Goal: Contribute content: Contribute content

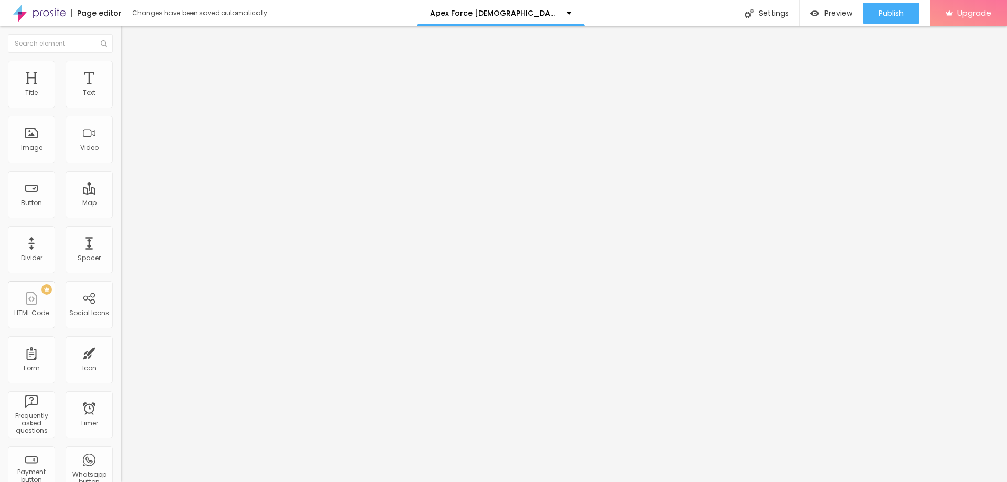
click at [128, 40] on div "Edit Coluna" at bounding box center [157, 38] width 58 height 8
click at [128, 39] on img "button" at bounding box center [132, 38] width 8 height 8
click at [121, 90] on span "Add image" at bounding box center [142, 85] width 43 height 9
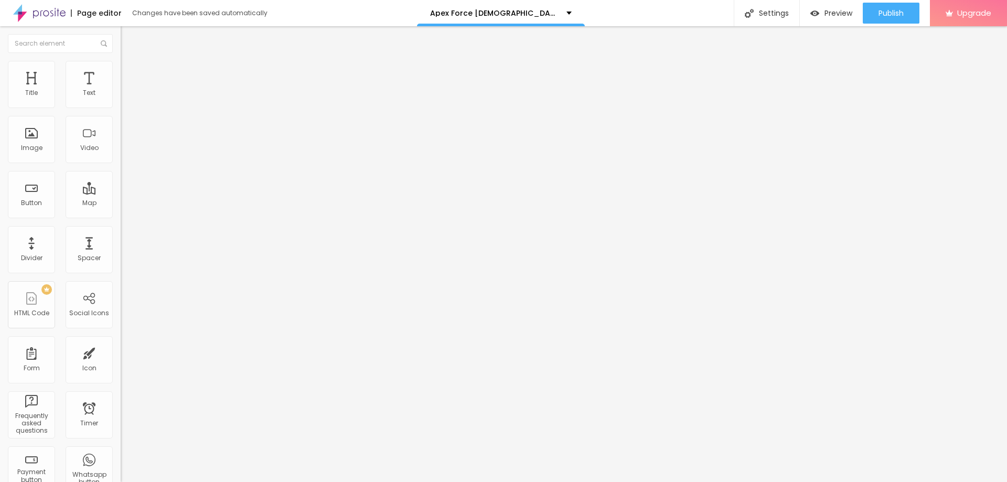
click at [121, 215] on input "https://" at bounding box center [184, 209] width 126 height 10
paste input "nutrazeon.com/ApexForceMaleEnhancement"
type input "https://nutrazeon.com/ApexForceMaleEnhancement"
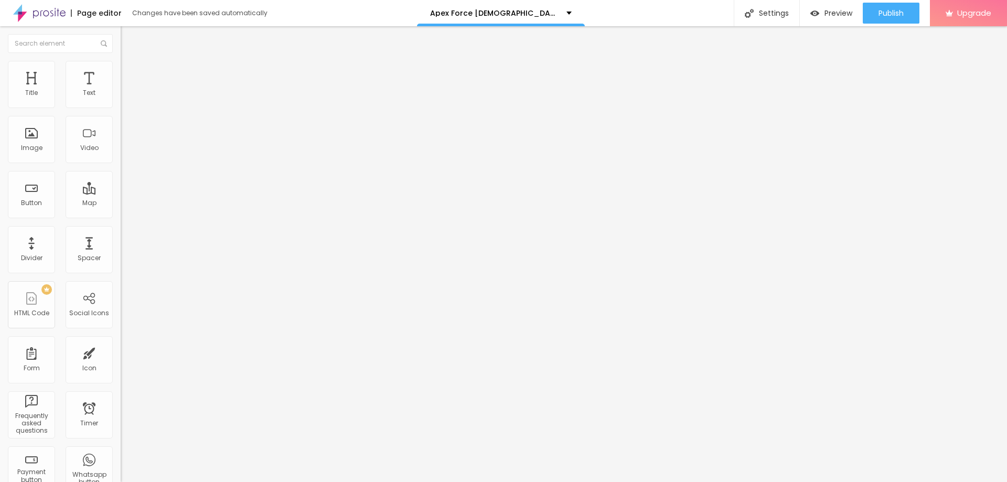
scroll to position [0, 0]
click at [121, 61] on li "Style" at bounding box center [181, 66] width 121 height 10
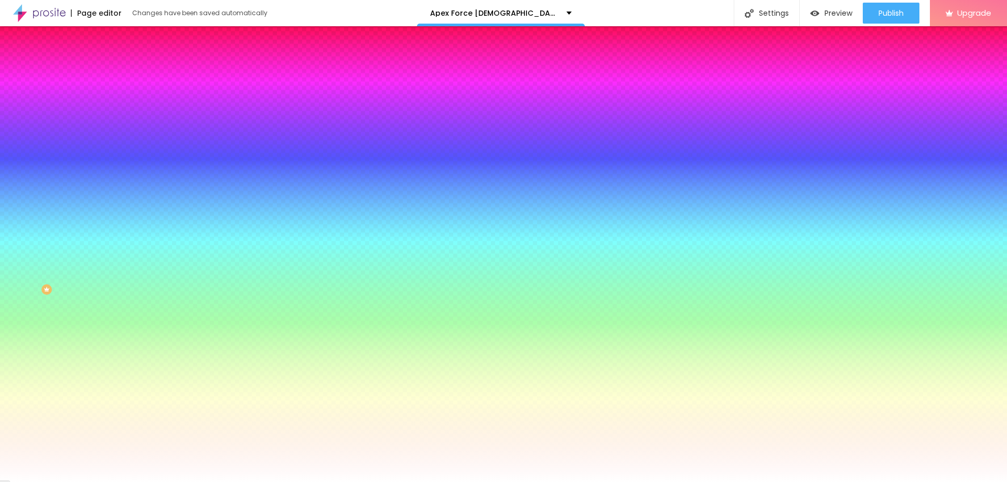
click at [121, 96] on span "Add image" at bounding box center [142, 92] width 43 height 9
click at [128, 37] on img "button" at bounding box center [132, 38] width 8 height 8
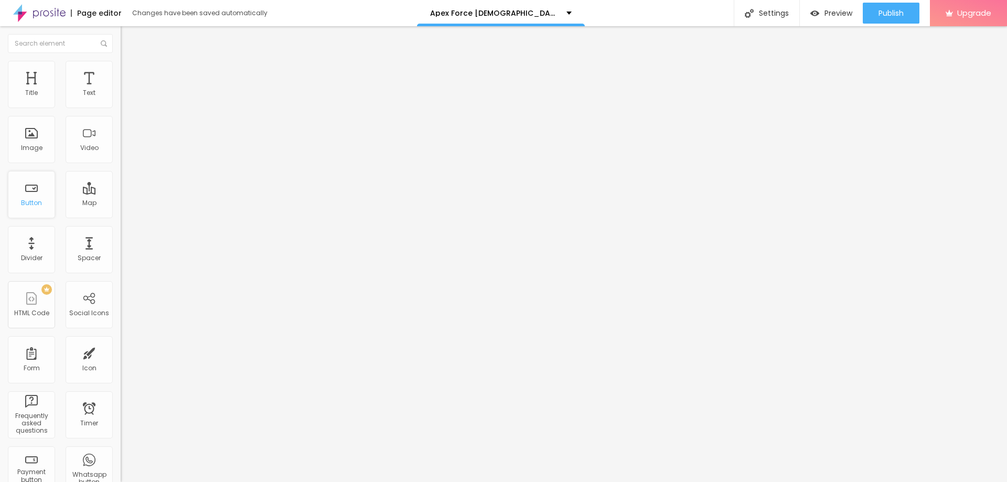
click at [27, 211] on div "Button" at bounding box center [31, 194] width 47 height 47
drag, startPoint x: 53, startPoint y: 117, endPoint x: 0, endPoint y: 137, distance: 56.6
click at [121, 137] on div "Text Click me Align Size Default Small Default Big Link URL https:// Open in ne…" at bounding box center [181, 158] width 121 height 153
type input "Shop Now"
click at [121, 216] on input "https://" at bounding box center [184, 211] width 126 height 10
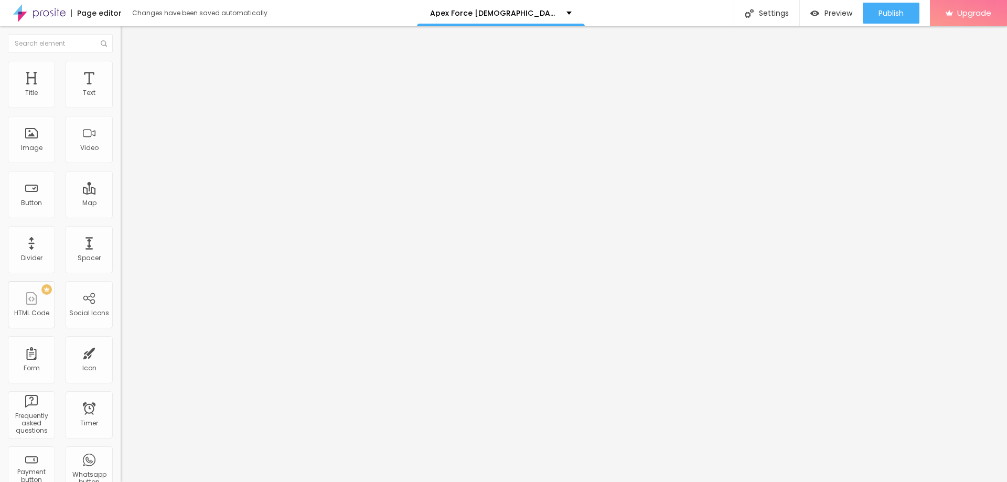
paste input "nutrazeon.com/ApexForceMaleEnhancement"
type input "https://nutrazeon.com/ApexForceMaleEnhancement"
click at [121, 234] on div "Open in new tab" at bounding box center [181, 231] width 121 height 5
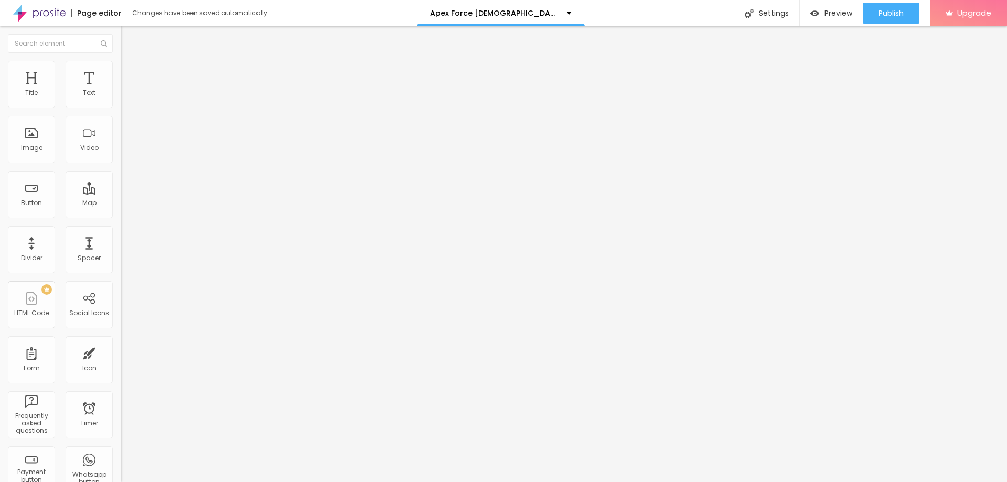
click at [121, 287] on div "Edit Button Content Style Advanced Text Shop Now Align Size Default Small Defau…" at bounding box center [181, 254] width 121 height 456
click at [121, 47] on button "Edit Button" at bounding box center [181, 38] width 121 height 24
click at [83, 104] on div "Text" at bounding box center [89, 84] width 47 height 47
click at [128, 36] on img "button" at bounding box center [132, 38] width 8 height 8
click at [121, 31] on button "Edit Text" at bounding box center [181, 38] width 121 height 24
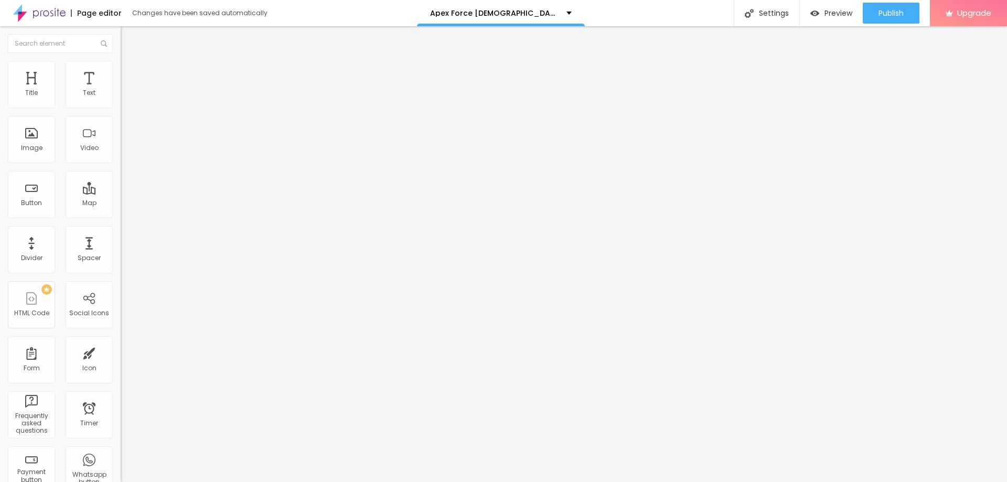
click at [128, 35] on div "Edit Text" at bounding box center [152, 38] width 48 height 8
click at [121, 31] on button "Edit Text" at bounding box center [181, 38] width 121 height 24
click at [128, 35] on img "button" at bounding box center [132, 38] width 8 height 8
click at [121, 66] on img at bounding box center [125, 65] width 9 height 9
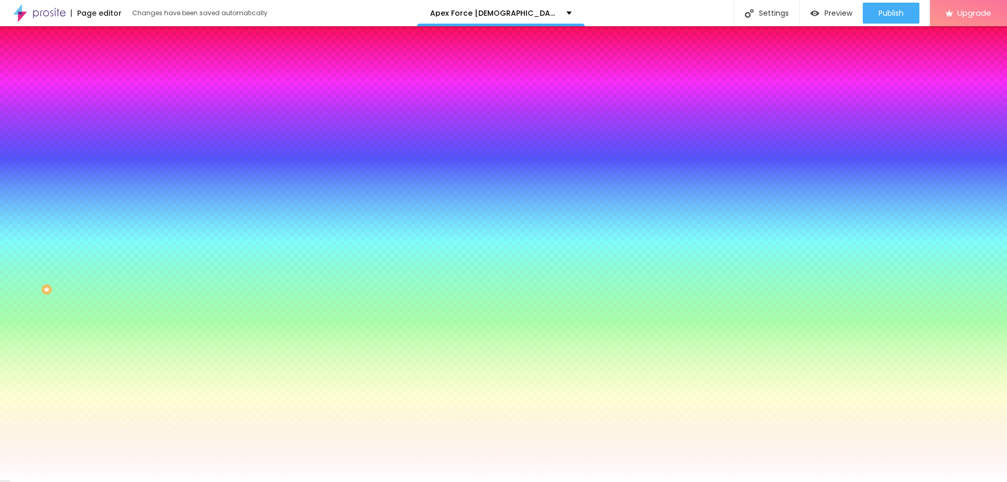
click at [177, 94] on img at bounding box center [180, 91] width 6 height 6
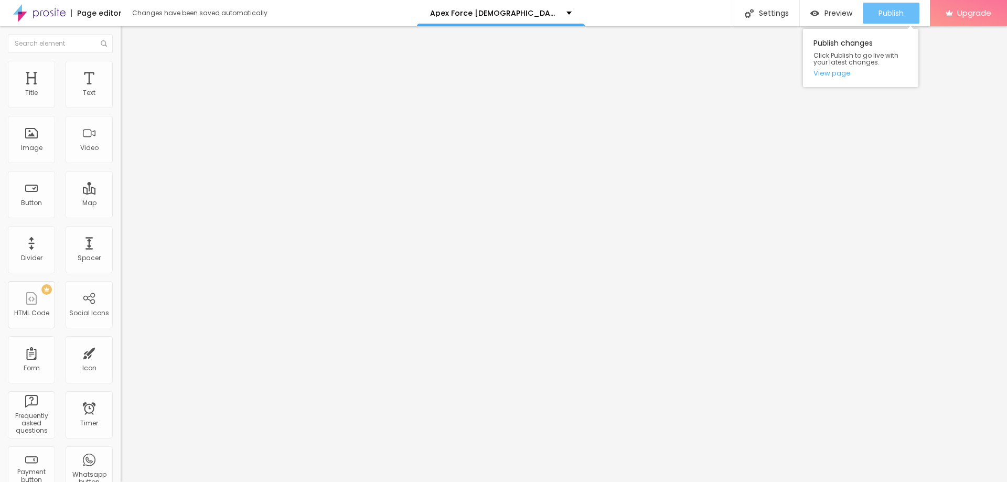
click at [872, 16] on button "Publish" at bounding box center [891, 13] width 57 height 21
